Goal: Find specific page/section: Find specific page/section

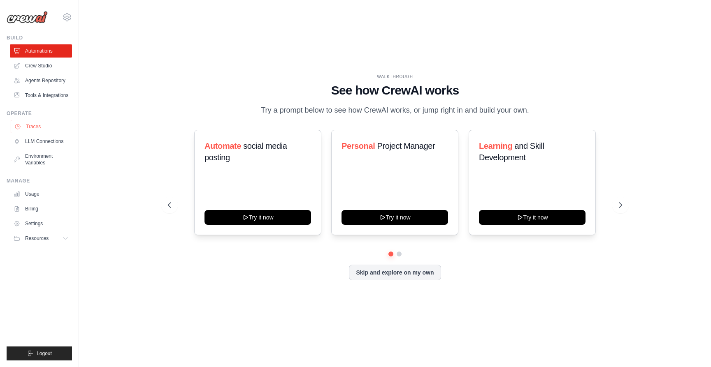
click at [43, 133] on link "Traces" at bounding box center [42, 126] width 62 height 13
